Goal: Feedback & Contribution: Submit feedback/report problem

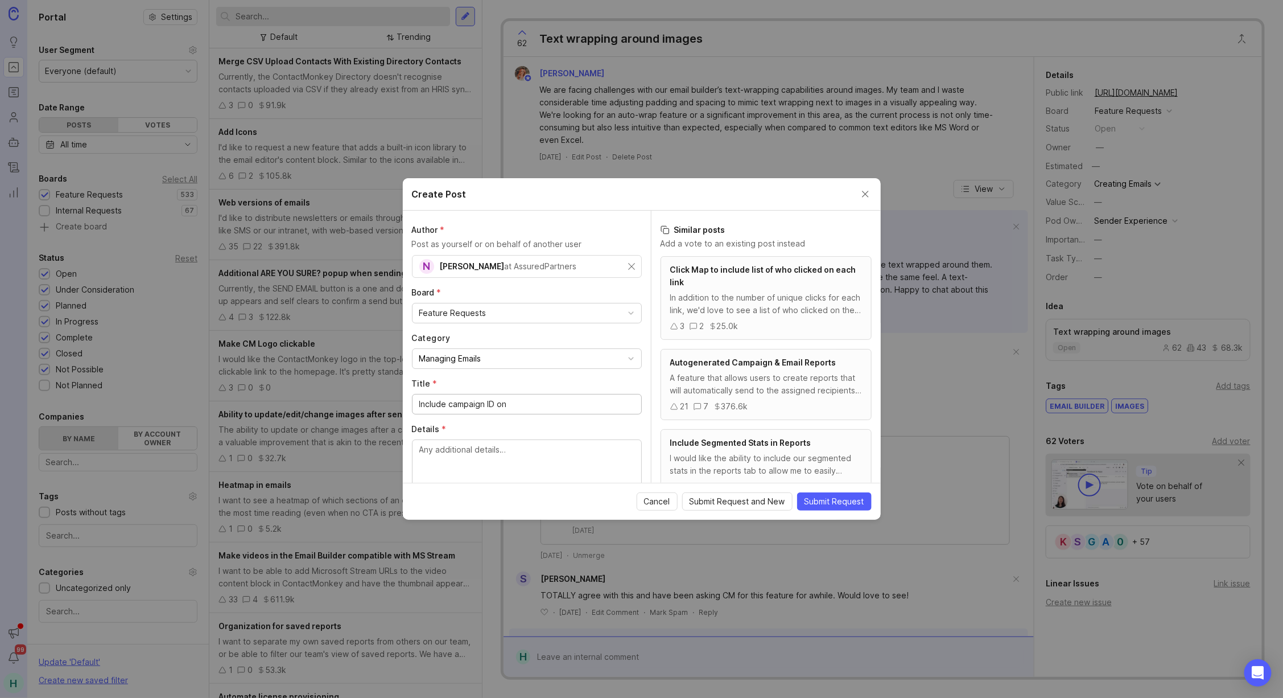
scroll to position [46, 0]
click at [559, 277] on div "Author * Post as yourself or on behalf of another user N [PERSON_NAME] at Assur…" at bounding box center [527, 347] width 248 height 272
click at [510, 406] on input "Include campaign ID on" at bounding box center [526, 404] width 215 height 13
drag, startPoint x: 514, startPoint y: 406, endPoint x: 493, endPoint y: 404, distance: 21.7
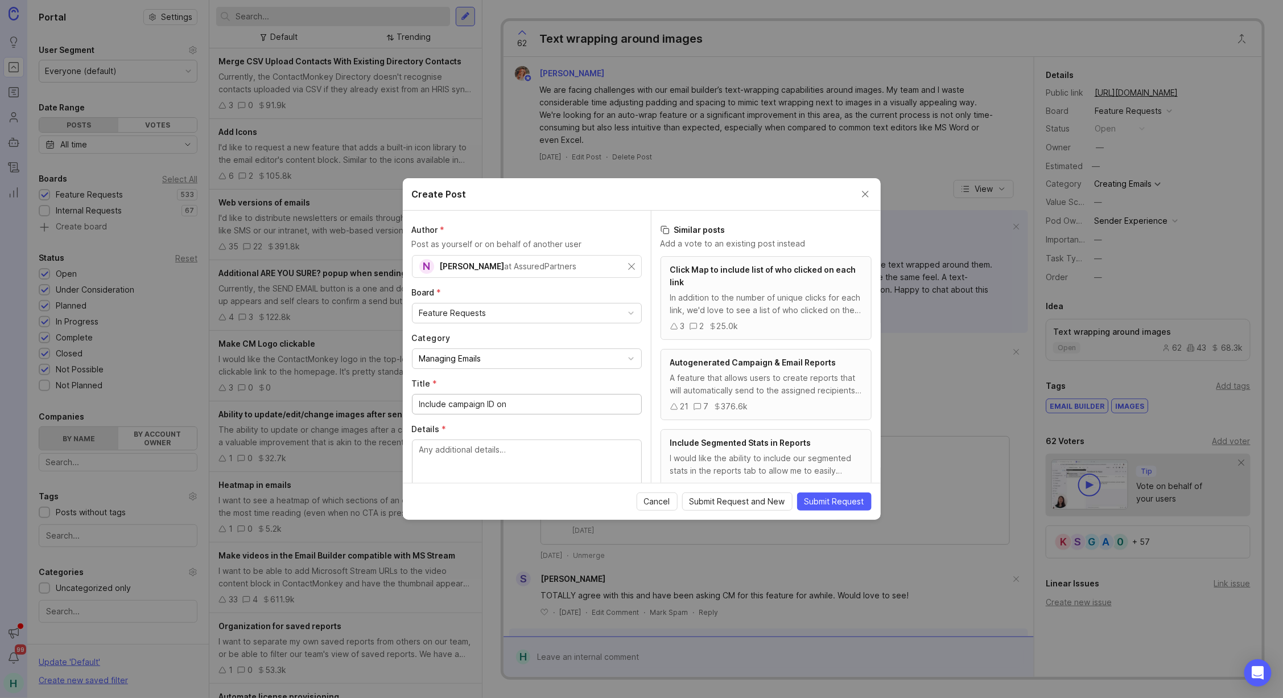
click at [493, 404] on input "Include campaign ID on" at bounding box center [526, 404] width 215 height 13
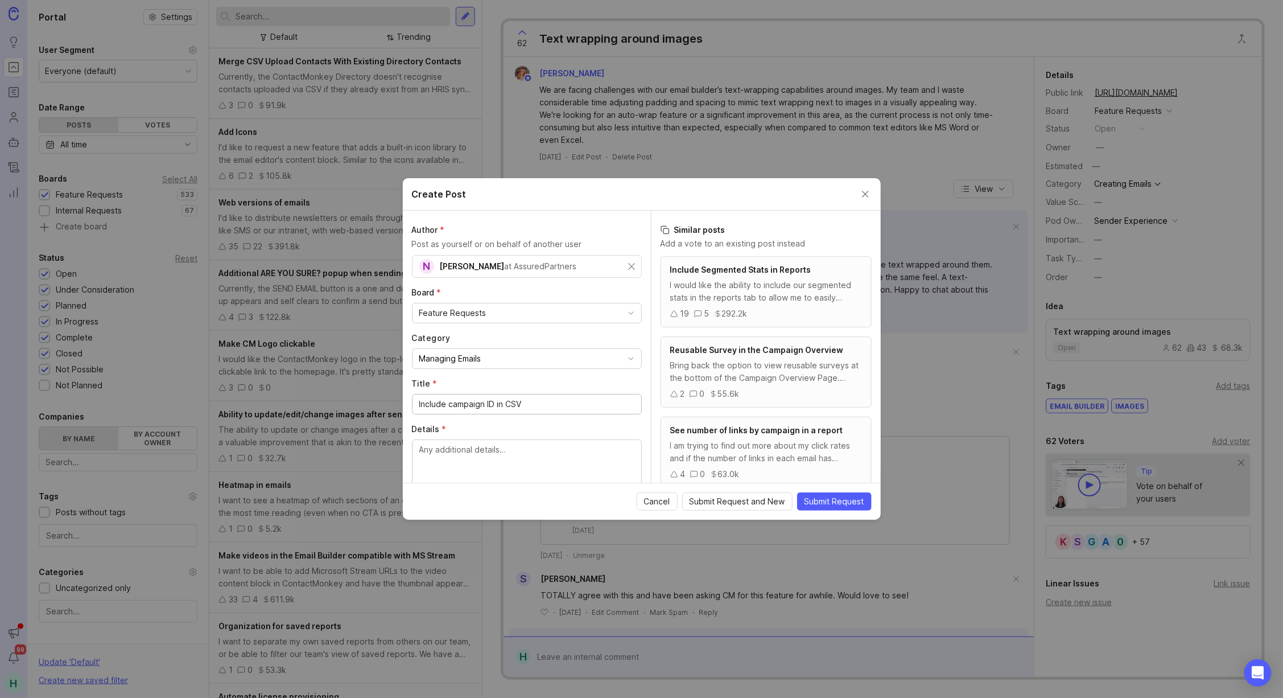
type input "Include campaign ID in CSV"
click at [472, 453] on textarea "Details *" at bounding box center [526, 462] width 215 height 38
click at [562, 450] on textarea "Right now when we request the CSVC download of unopens, it sends to our email" at bounding box center [526, 462] width 215 height 38
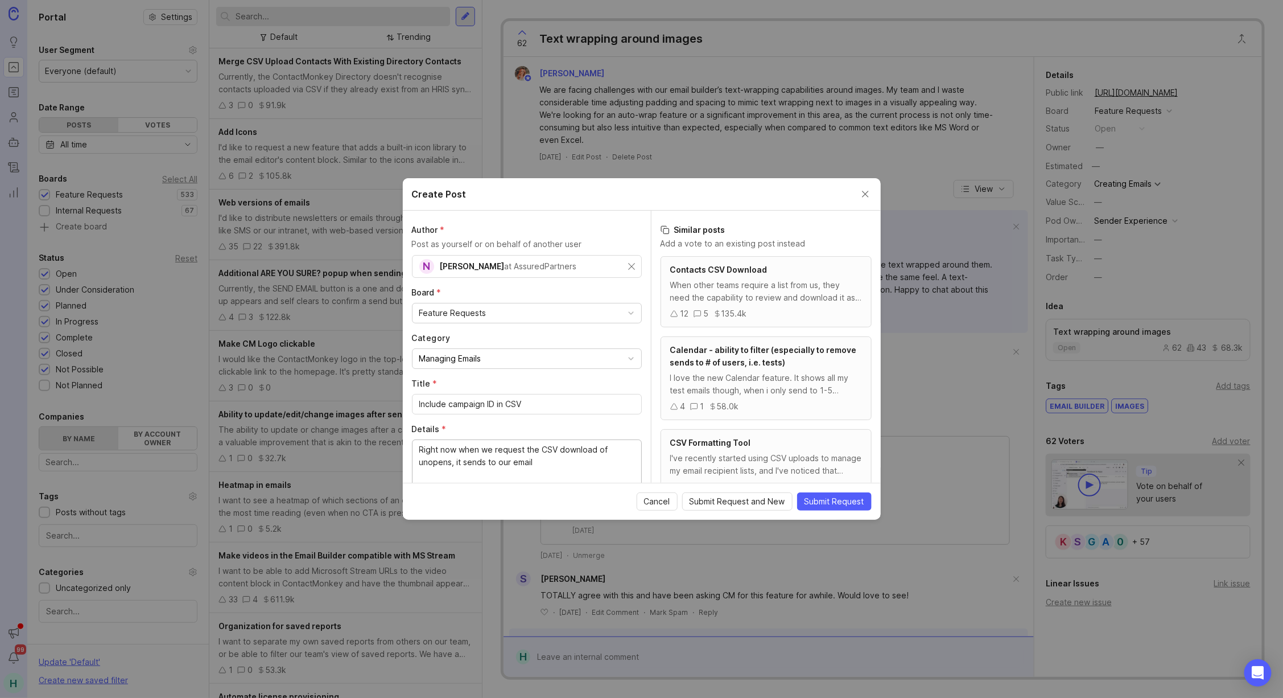
click at [538, 461] on textarea "Right now when we request the CSV download of unopens, it sends to our email" at bounding box center [526, 462] width 215 height 38
click at [538, 462] on textarea "Right now when we request the CSV download of unopens, it sends to our email ad…" at bounding box center [526, 462] width 215 height 38
drag, startPoint x: 601, startPoint y: 463, endPoint x: 454, endPoint y: 464, distance: 146.8
click at [454, 464] on textarea "Right now when we request the CSV download of unopens, it sends to our email an…" at bounding box center [526, 462] width 215 height 38
type textarea "Right now when we request the CSV download of unopens we are typically requesti…"
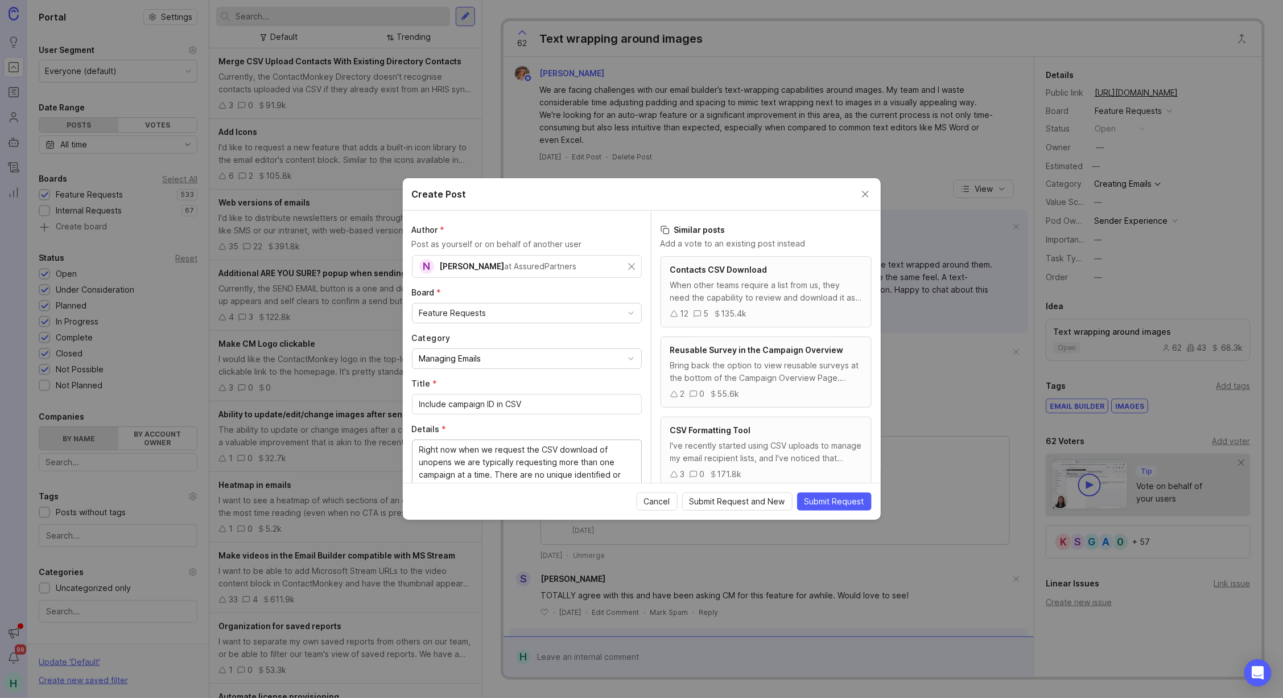
click at [577, 409] on input "Include campaign ID in CSV" at bounding box center [526, 404] width 215 height 13
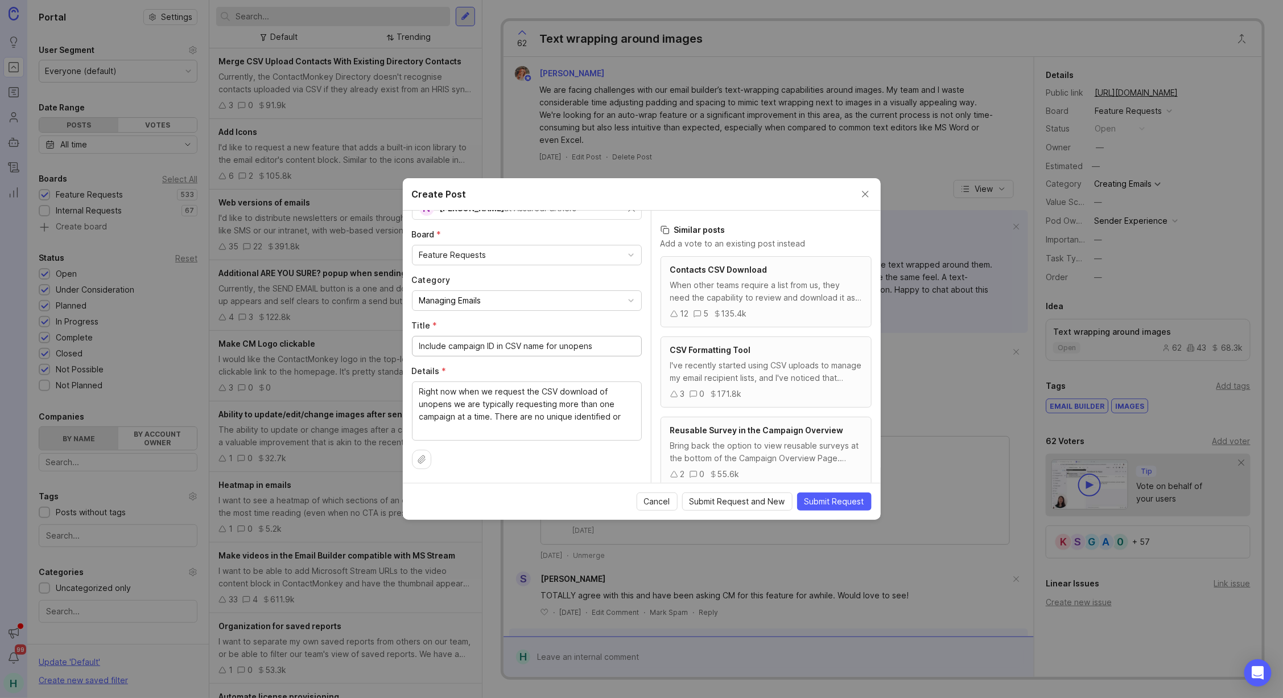
type input "Include campaign ID in CSV name for unopens"
drag, startPoint x: 616, startPoint y: 416, endPoint x: 596, endPoint y: 417, distance: 19.9
click at [596, 417] on textarea "Right now when we request the CSV download of unopens we are typically requesti…" at bounding box center [526, 410] width 215 height 50
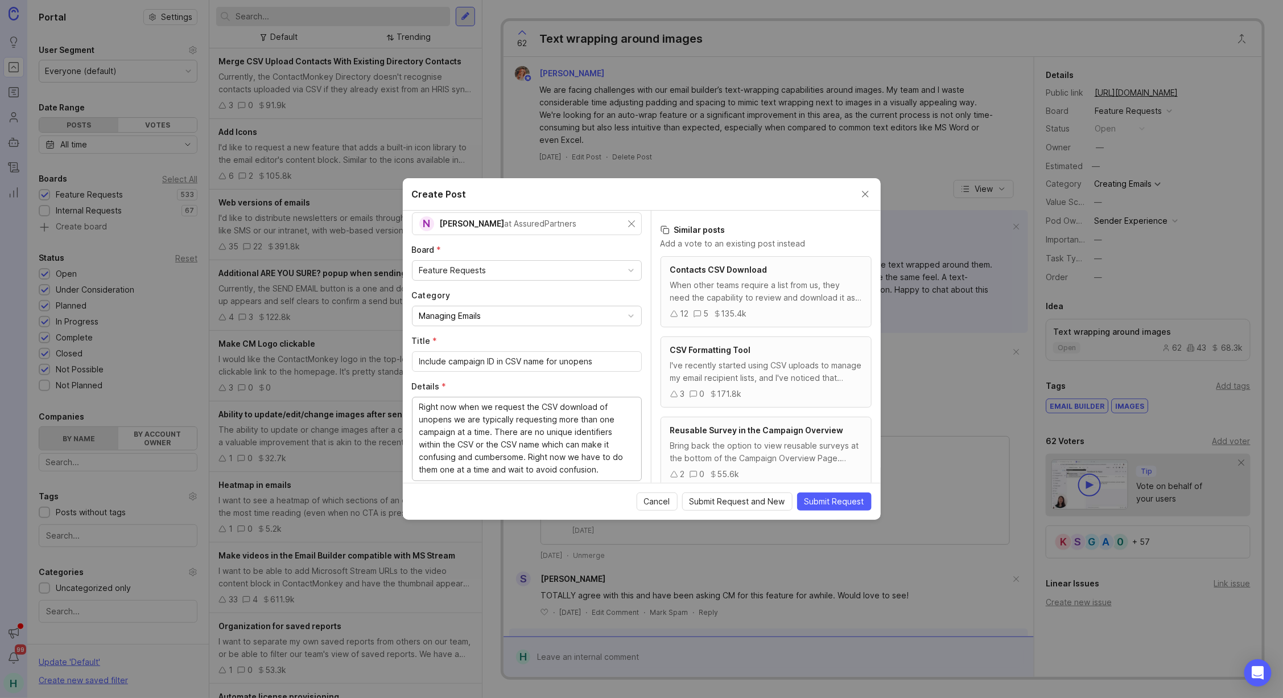
scroll to position [83, 0]
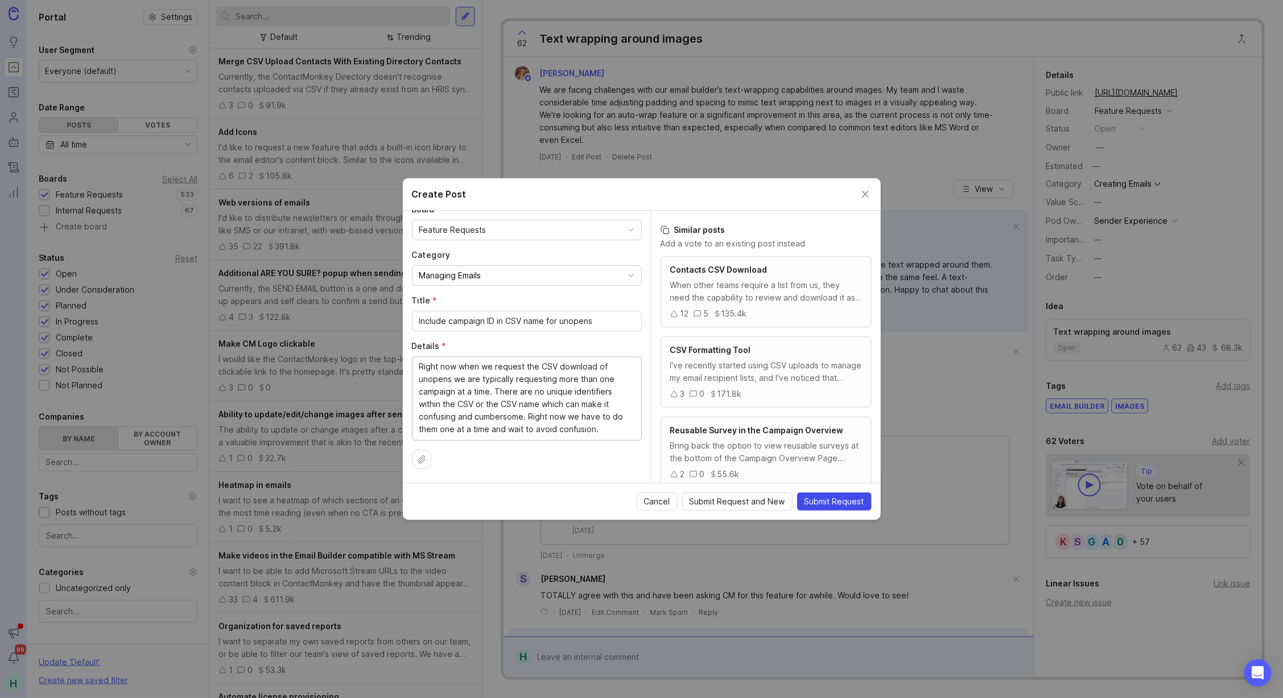
type textarea "Right now when we request the CSV download of unopens we are typically requesti…"
click at [836, 501] on span "Submit Request" at bounding box center [834, 501] width 60 height 11
